Goal: Entertainment & Leisure: Consume media (video, audio)

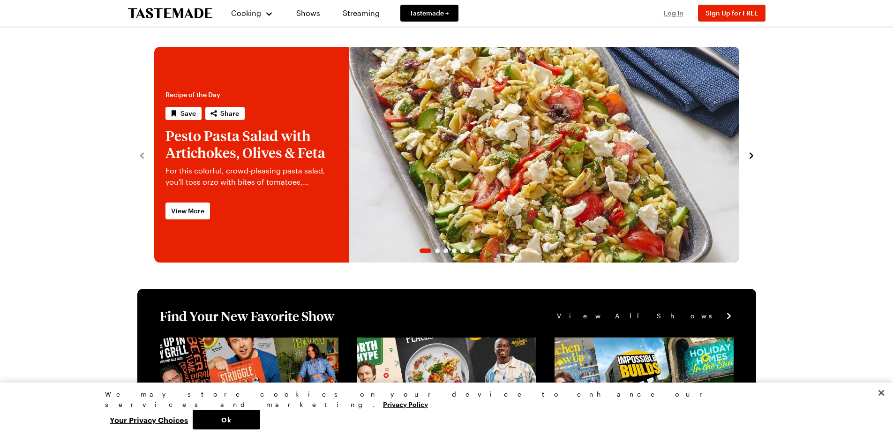
click at [672, 12] on span "Log In" at bounding box center [673, 13] width 20 height 8
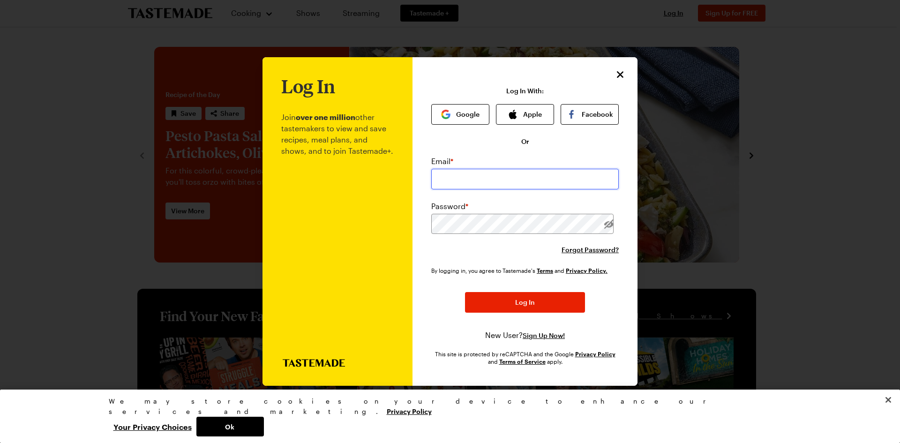
click at [508, 175] on input "email" at bounding box center [524, 179] width 187 height 21
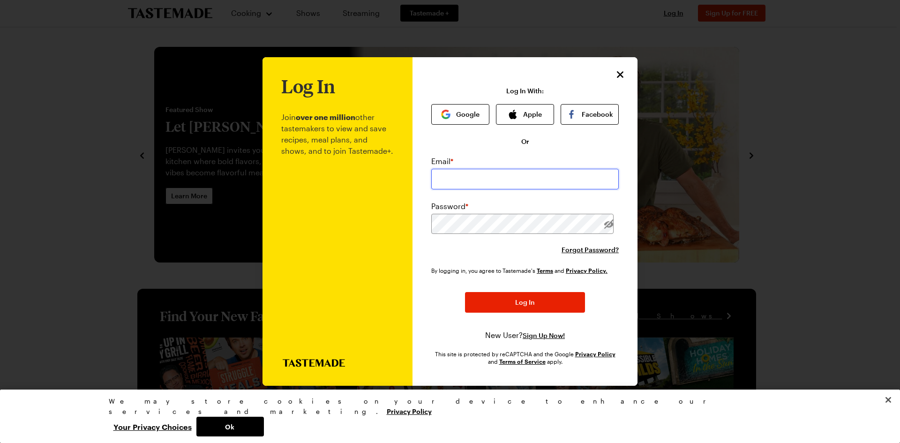
type input "[EMAIL_ADDRESS][DOMAIN_NAME]"
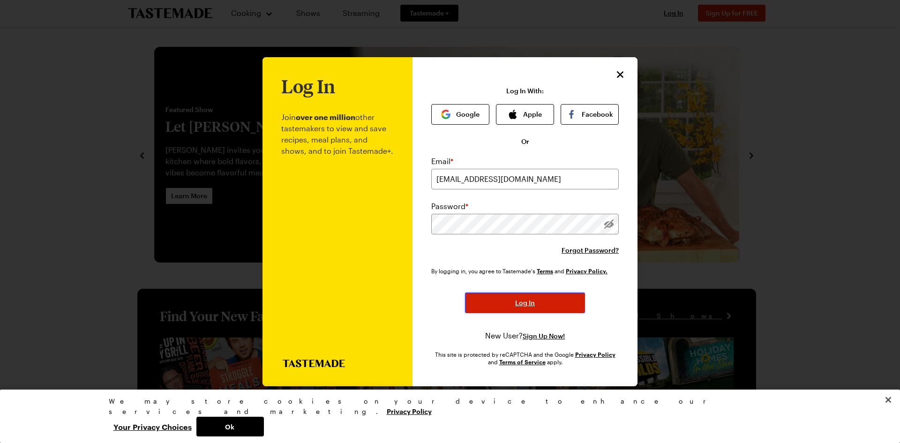
click at [543, 302] on button "Log In" at bounding box center [525, 302] width 120 height 21
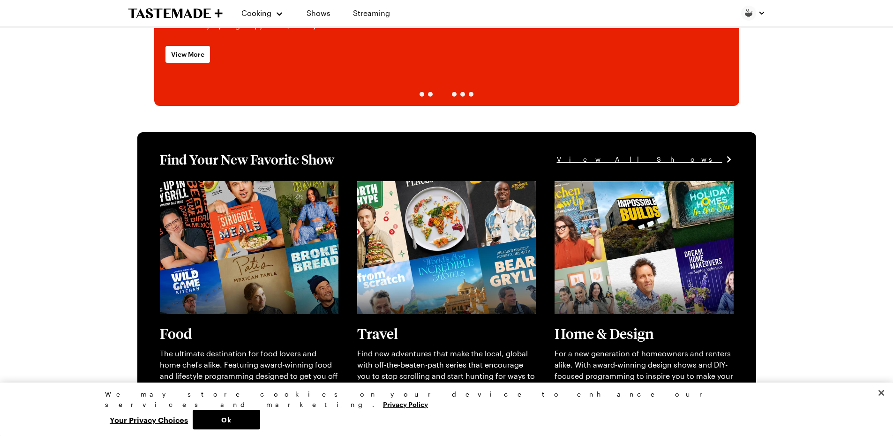
scroll to position [187, 0]
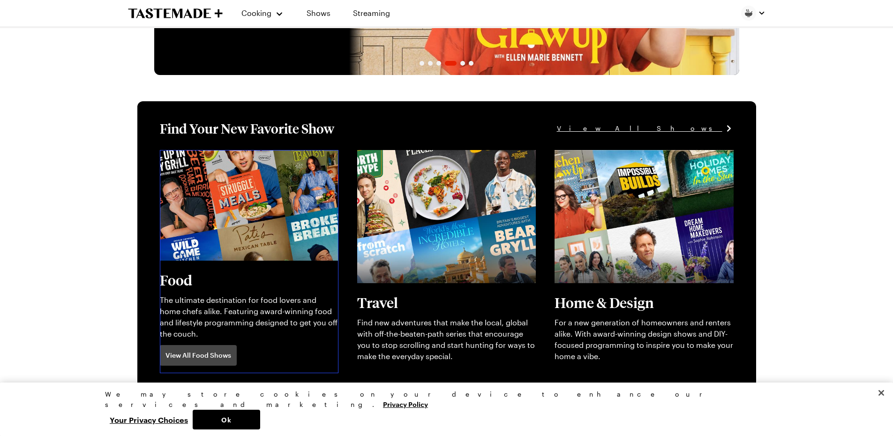
click at [208, 160] on link "View full content for [object Object]" at bounding box center [224, 155] width 128 height 9
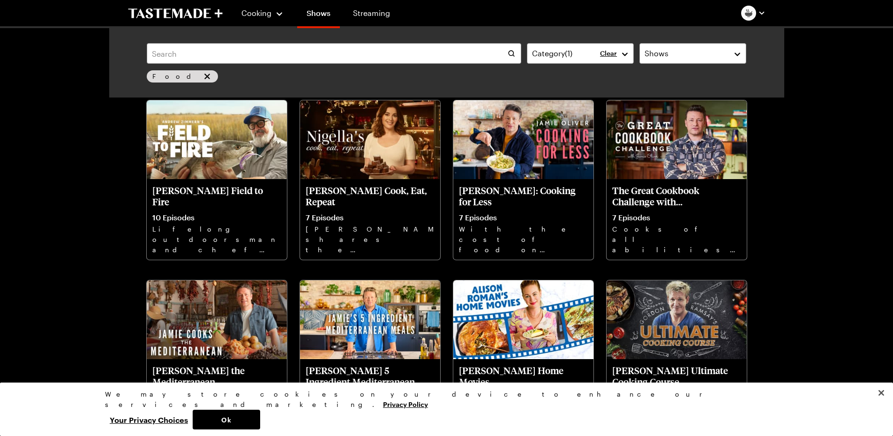
scroll to position [609, 0]
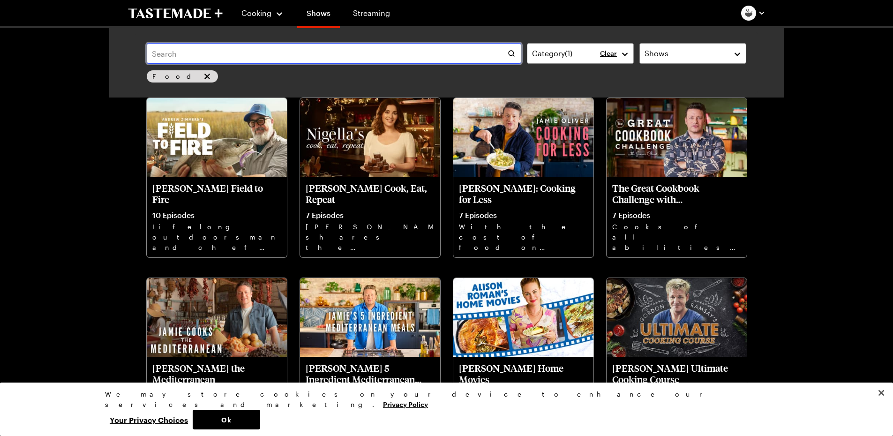
click at [246, 51] on input "text" at bounding box center [334, 53] width 374 height 21
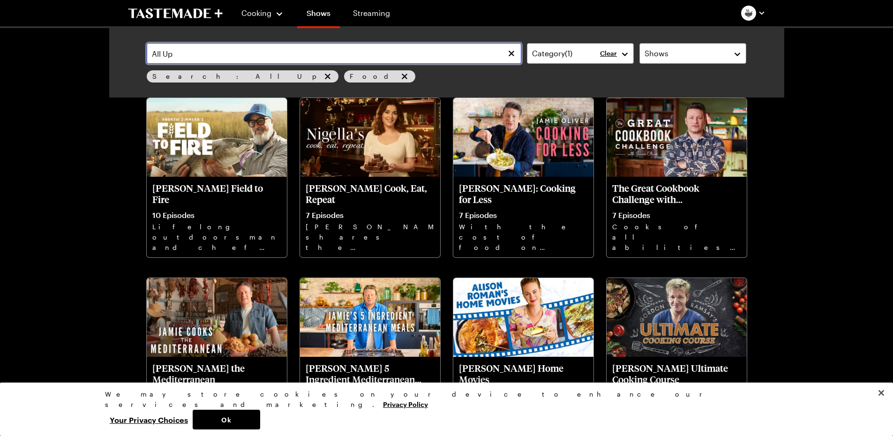
scroll to position [21, 0]
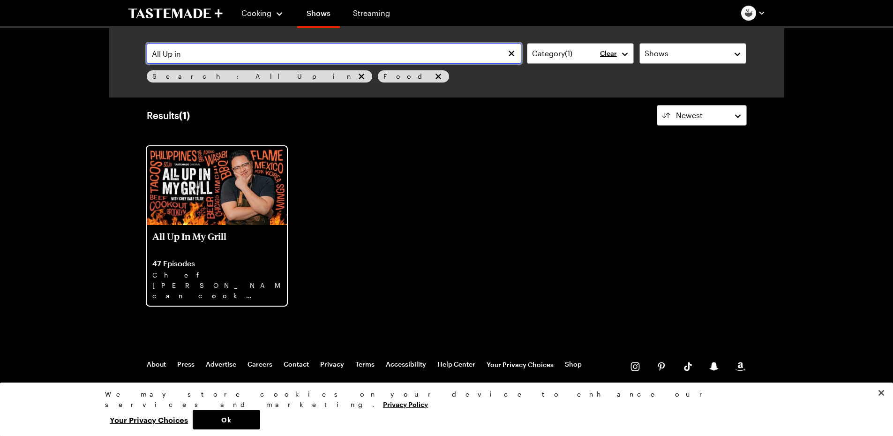
type input "All Up in"
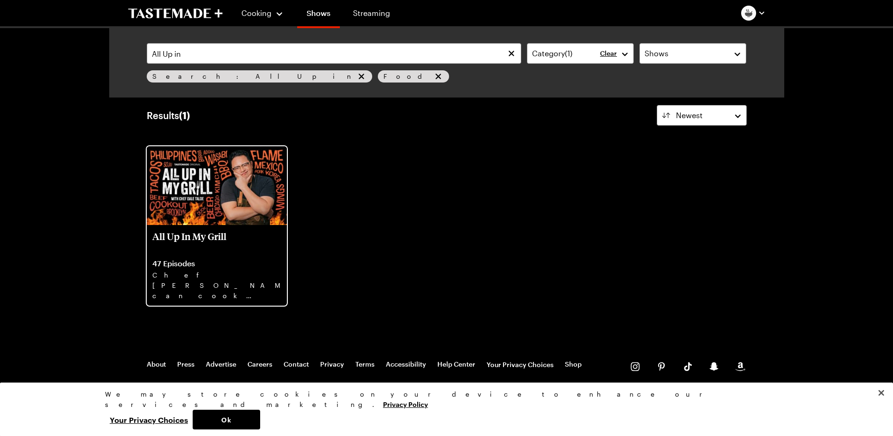
click at [211, 235] on p "All Up In My Grill" at bounding box center [216, 242] width 129 height 22
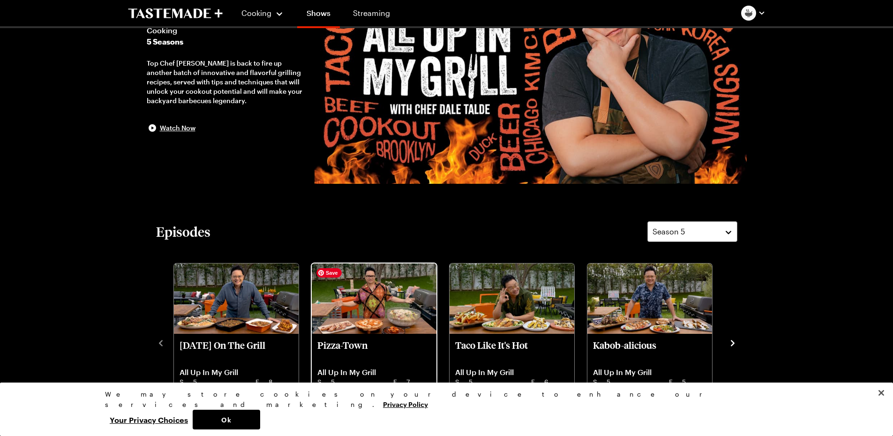
scroll to position [141, 0]
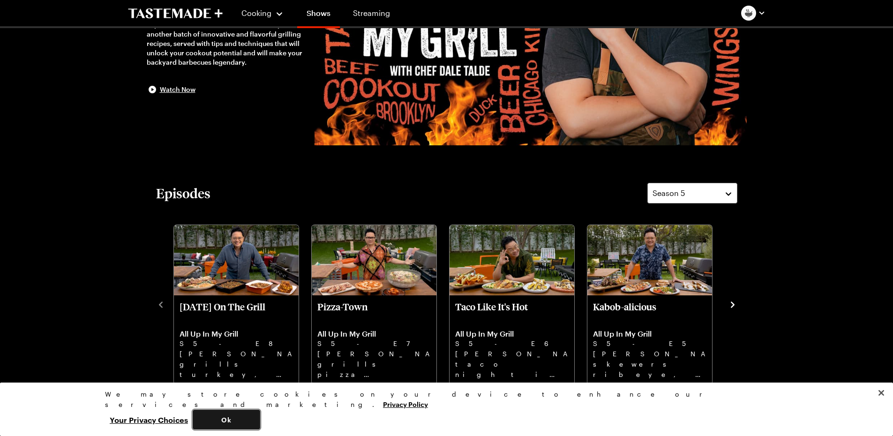
click at [260, 424] on button "Ok" at bounding box center [226, 420] width 67 height 20
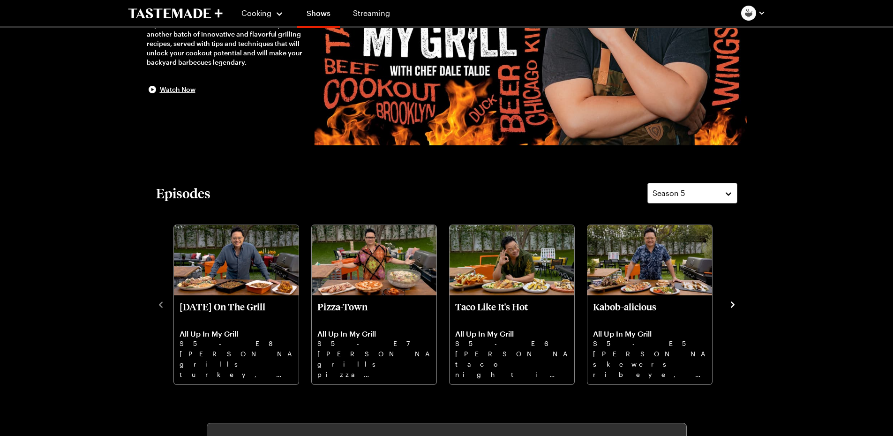
click at [732, 301] on icon "navigate to next item" at bounding box center [732, 304] width 9 height 9
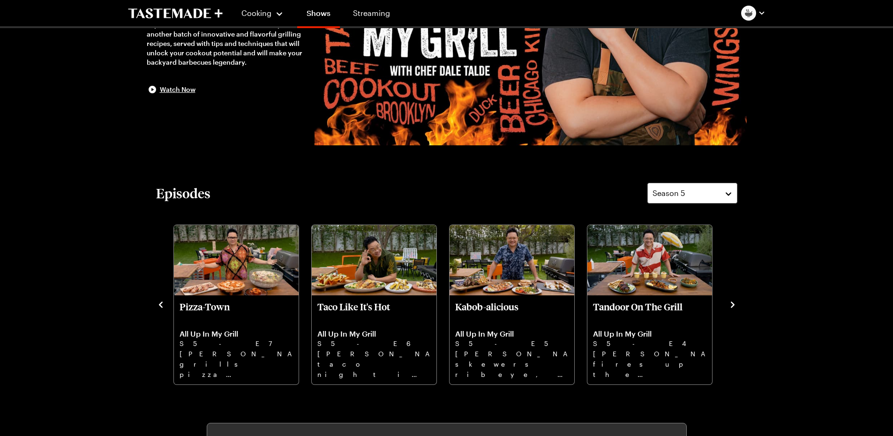
click at [732, 301] on icon "navigate to next item" at bounding box center [732, 304] width 9 height 9
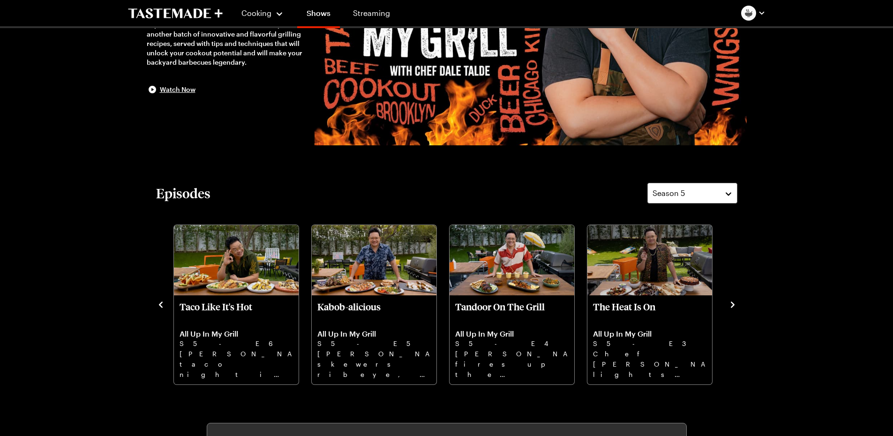
click at [732, 301] on icon "navigate to next item" at bounding box center [732, 304] width 9 height 9
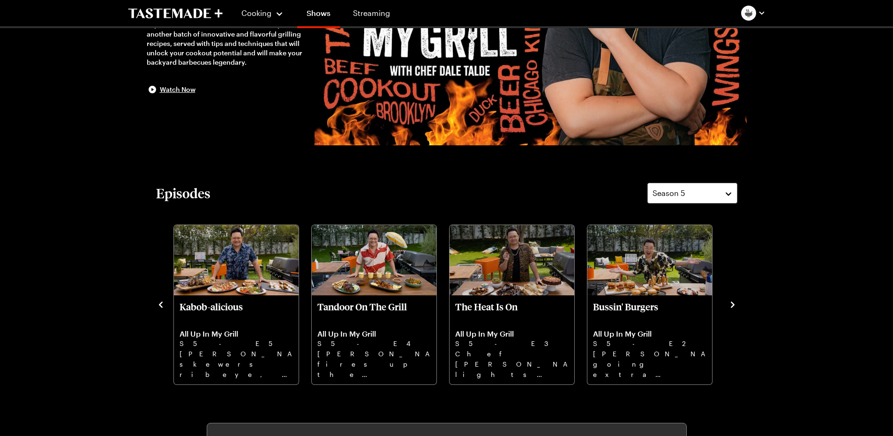
click at [732, 301] on icon "navigate to next item" at bounding box center [732, 304] width 9 height 9
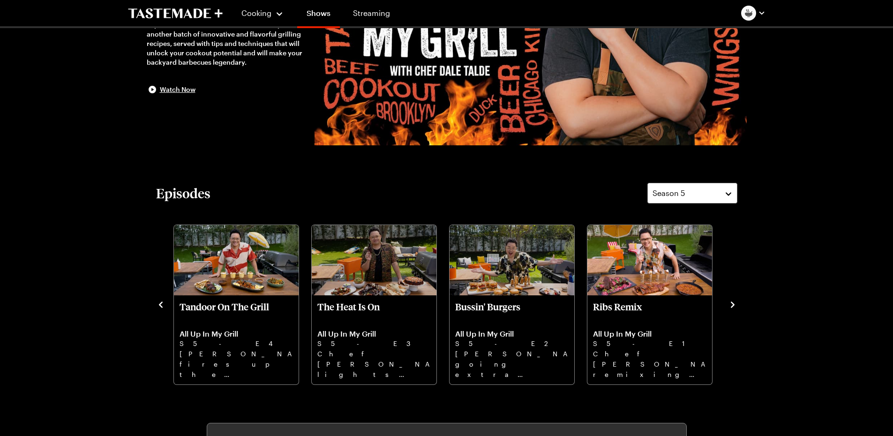
click at [732, 301] on icon "navigate to next item" at bounding box center [732, 304] width 9 height 9
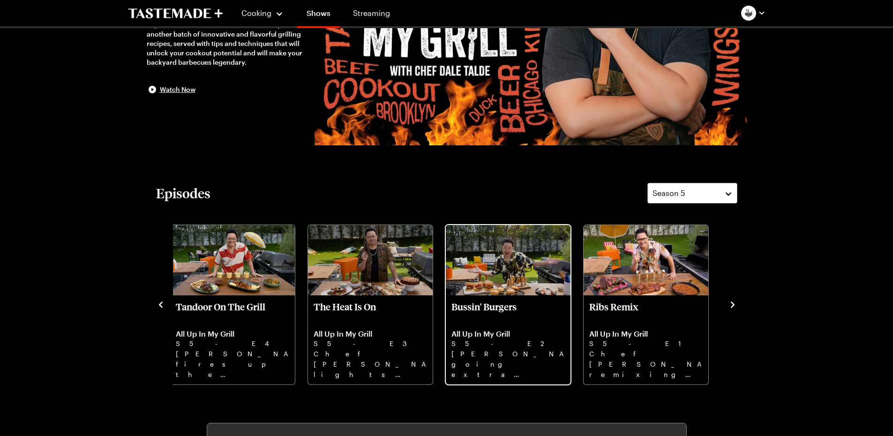
click at [473, 308] on p "Bussin' Burgers" at bounding box center [507, 312] width 113 height 22
